Goal: Transaction & Acquisition: Download file/media

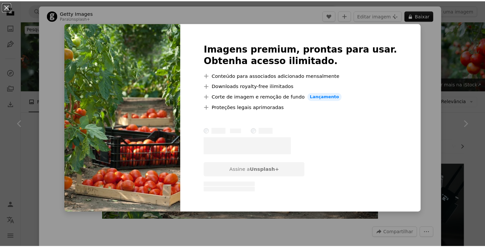
scroll to position [296, 0]
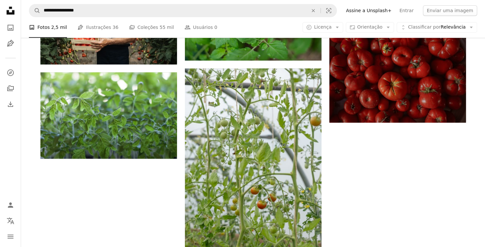
scroll to position [854, 0]
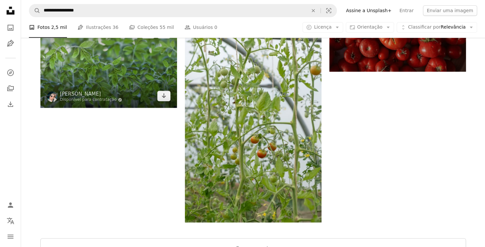
click at [140, 82] on img at bounding box center [108, 64] width 137 height 86
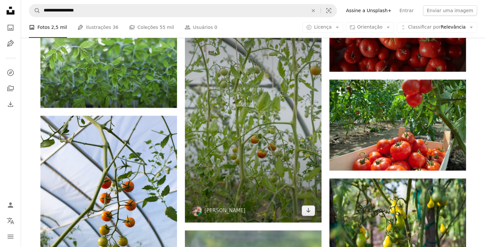
click at [208, 128] on img at bounding box center [253, 119] width 137 height 205
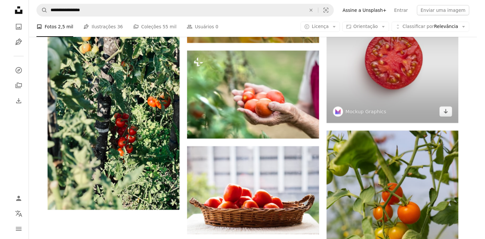
scroll to position [1643, 0]
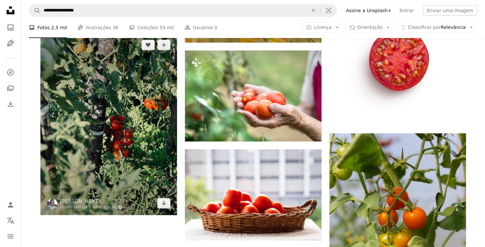
click at [153, 113] on img at bounding box center [108, 124] width 137 height 182
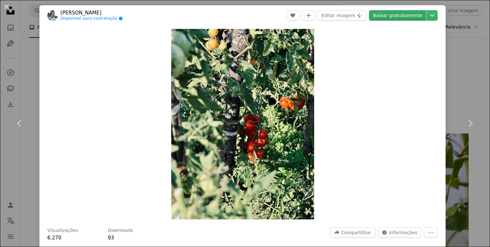
click at [385, 12] on link "Baixar gratuitamente" at bounding box center [397, 15] width 57 height 11
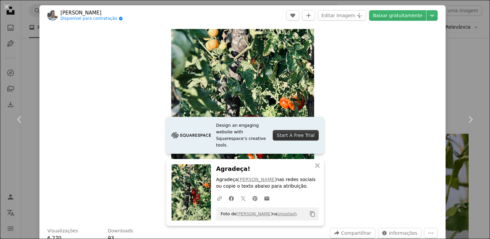
click at [451, 44] on div "An X shape Chevron left Chevron right [PERSON_NAME] Disponível para contratação…" at bounding box center [245, 119] width 490 height 239
